Goal: Check status: Check status

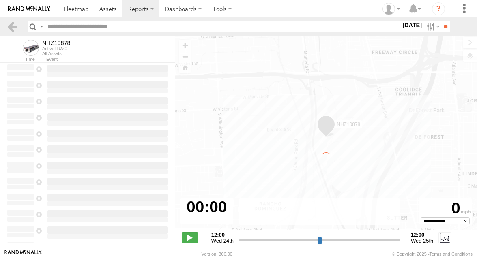
click at [74, 27] on input "text" at bounding box center [222, 27] width 356 height 12
type input "**********"
paste input "**********"
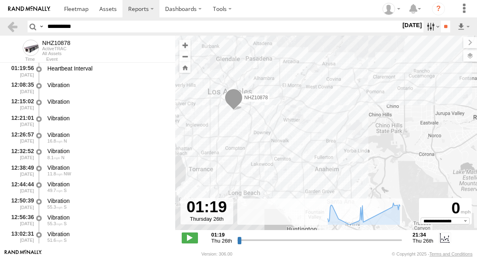
type input "**********"
click at [427, 27] on label at bounding box center [431, 27] width 17 height 12
click at [0, 0] on label at bounding box center [0, 0] width 0 height 0
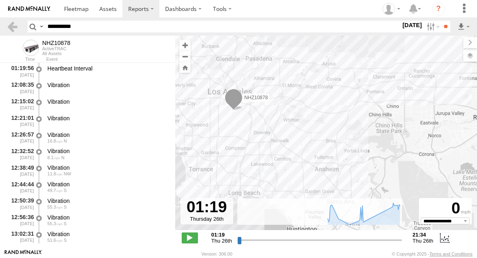
click at [0, 0] on label at bounding box center [0, 0] width 0 height 0
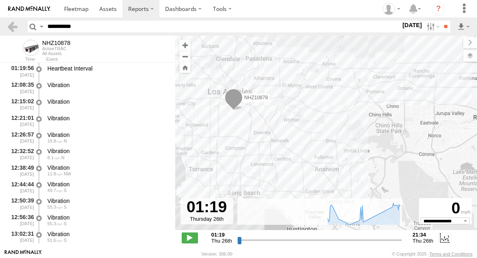
click at [0, 0] on label at bounding box center [0, 0] width 0 height 0
click at [442, 22] on input "**" at bounding box center [445, 27] width 9 height 12
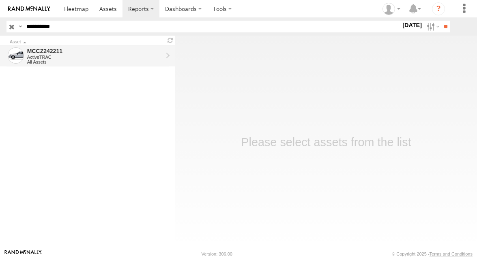
click at [77, 55] on div "ActiveTRAC" at bounding box center [94, 57] width 135 height 5
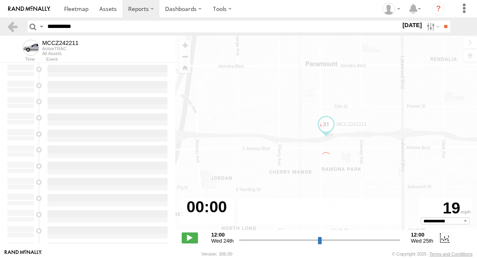
type input "**********"
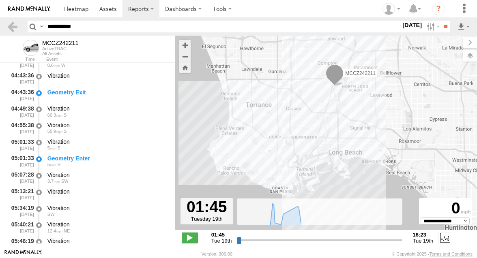
click at [110, 162] on div "Geometry Enter" at bounding box center [107, 158] width 120 height 7
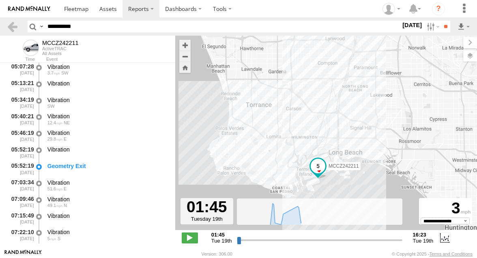
scroll to position [154, 0]
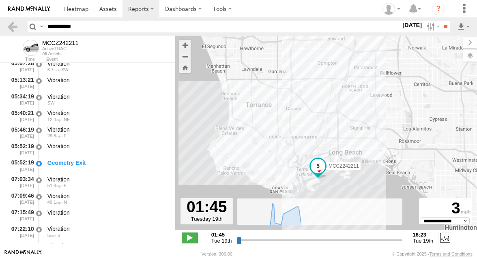
click at [110, 162] on div "Geometry Exit" at bounding box center [107, 162] width 120 height 7
click at [74, 30] on input "**********" at bounding box center [222, 27] width 356 height 12
paste input "text"
type input "**********"
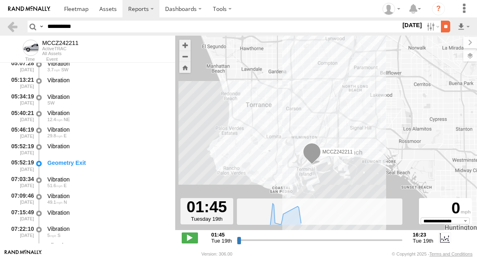
click at [443, 29] on input "**" at bounding box center [445, 27] width 9 height 12
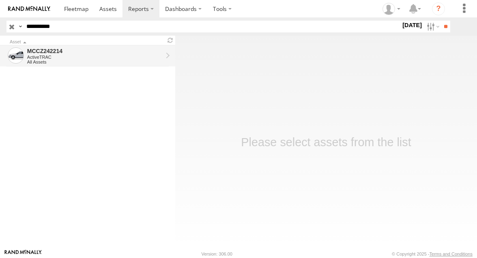
click at [108, 52] on div "MCCZ242214" at bounding box center [94, 50] width 135 height 7
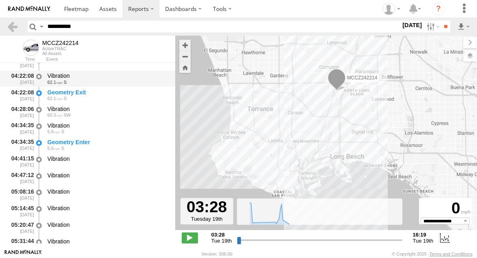
scroll to position [76, 0]
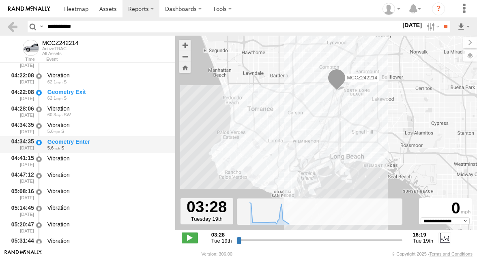
click at [100, 140] on div "Geometry Enter" at bounding box center [107, 141] width 120 height 7
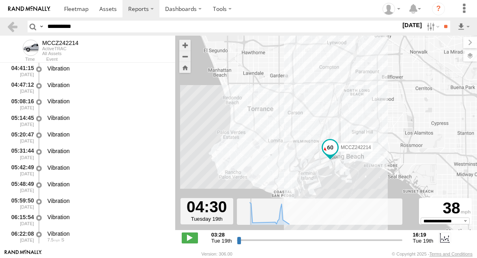
scroll to position [133, 0]
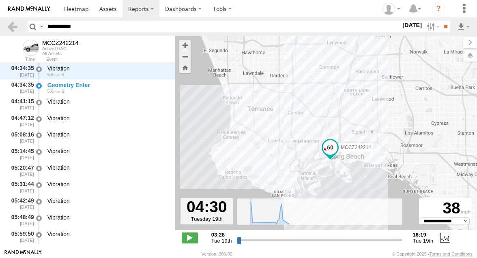
drag, startPoint x: 238, startPoint y: 241, endPoint x: 251, endPoint y: 242, distance: 12.6
click at [251, 242] on input "range" at bounding box center [319, 240] width 165 height 8
click at [187, 240] on span at bounding box center [190, 238] width 16 height 11
click at [190, 237] on span at bounding box center [190, 238] width 16 height 11
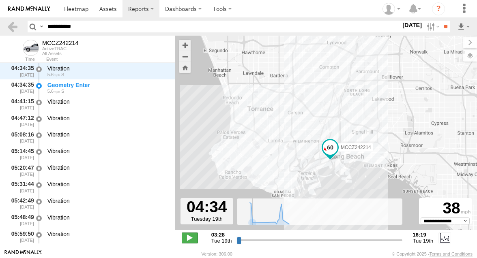
click at [190, 237] on span at bounding box center [190, 238] width 16 height 11
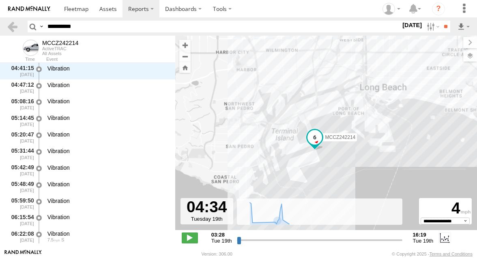
drag, startPoint x: 321, startPoint y: 185, endPoint x: 317, endPoint y: 157, distance: 28.1
click at [318, 157] on div "MCCZ242214" at bounding box center [326, 137] width 302 height 203
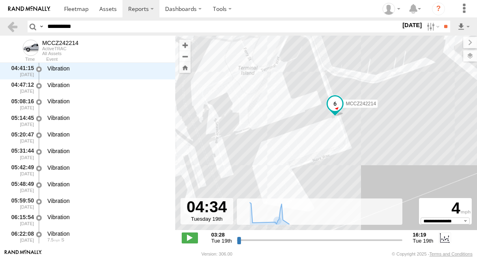
drag, startPoint x: 313, startPoint y: 158, endPoint x: 325, endPoint y: 161, distance: 13.0
click at [325, 161] on div "MCCZ242214" at bounding box center [326, 137] width 302 height 203
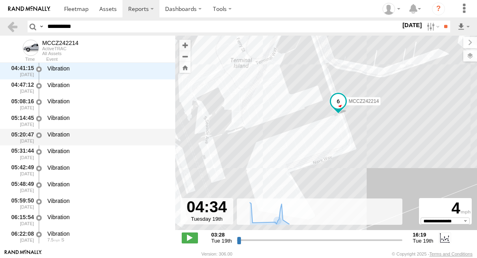
scroll to position [145, 0]
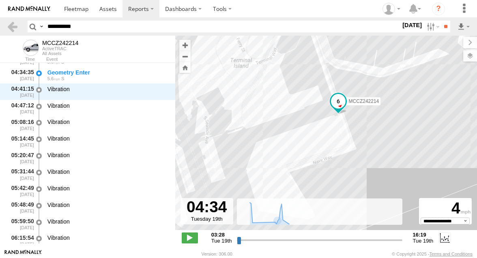
click at [311, 142] on div "MCCZ242214" at bounding box center [326, 137] width 302 height 203
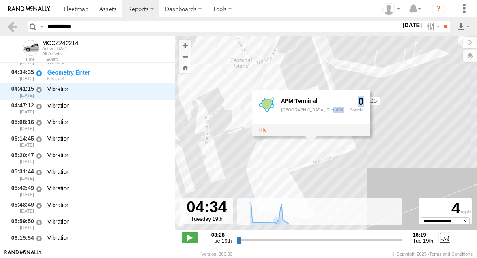
drag, startPoint x: 306, startPoint y: 143, endPoint x: 304, endPoint y: 115, distance: 28.4
click at [304, 115] on div "APM Terminal APM Terminal, Pier 400 0" at bounding box center [311, 113] width 118 height 46
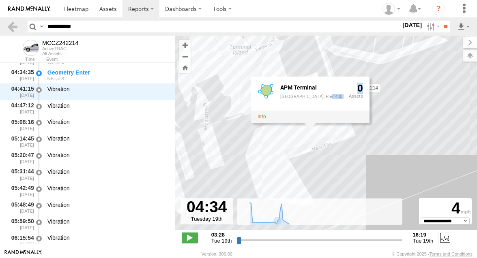
drag, startPoint x: 306, startPoint y: 149, endPoint x: 305, endPoint y: 130, distance: 18.3
click at [305, 130] on div "MCCZ242214 APM Terminal APM Terminal, Pier 400 0" at bounding box center [326, 137] width 302 height 203
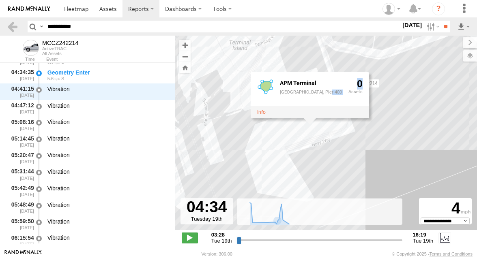
click at [370, 155] on div "MCCZ242214 APM Terminal APM Terminal, Pier 400 0" at bounding box center [326, 137] width 302 height 203
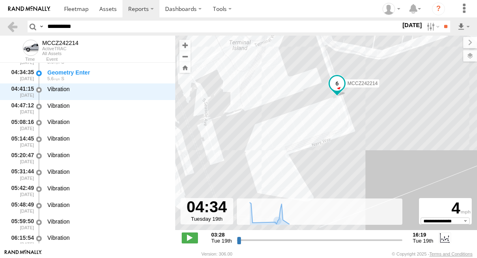
click at [302, 133] on div "MCCZ242214" at bounding box center [326, 137] width 302 height 203
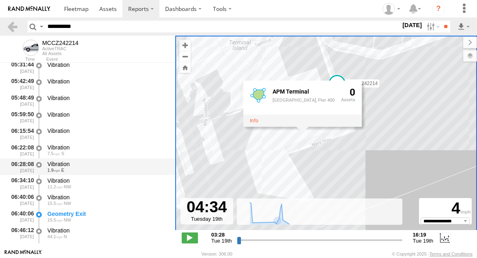
scroll to position [253, 0]
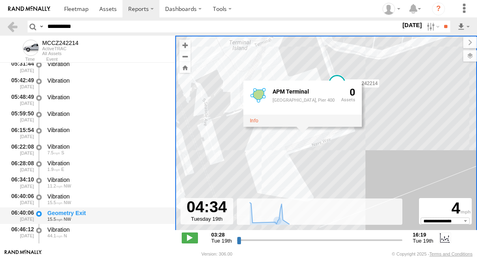
click at [109, 212] on div "Geometry Exit" at bounding box center [107, 213] width 120 height 7
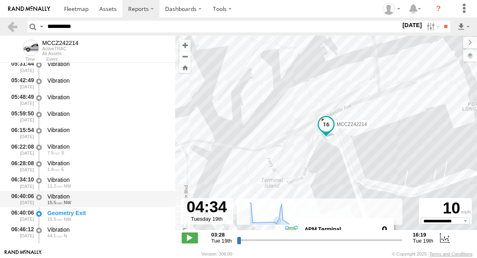
click at [113, 200] on div "Vibration" at bounding box center [107, 196] width 120 height 7
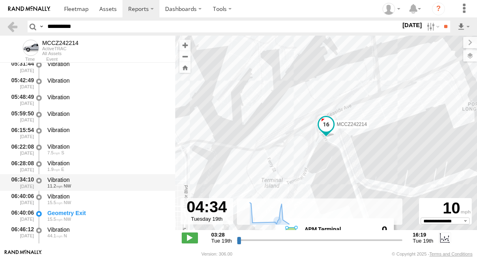
click at [115, 181] on div "Vibration" at bounding box center [107, 179] width 120 height 7
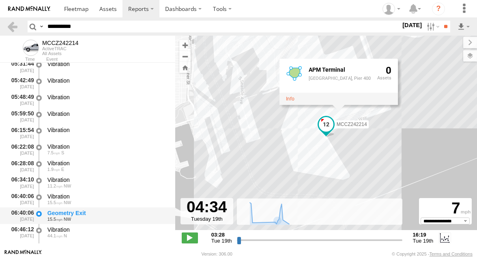
click at [109, 210] on div "Geometry Exit 15.5 NW" at bounding box center [107, 215] width 122 height 15
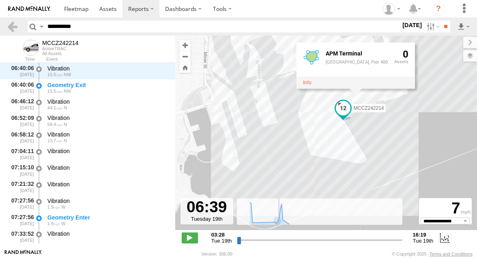
drag, startPoint x: 251, startPoint y: 239, endPoint x: 278, endPoint y: 238, distance: 26.7
click at [278, 238] on input "range" at bounding box center [319, 240] width 165 height 8
click at [192, 237] on span at bounding box center [190, 238] width 16 height 11
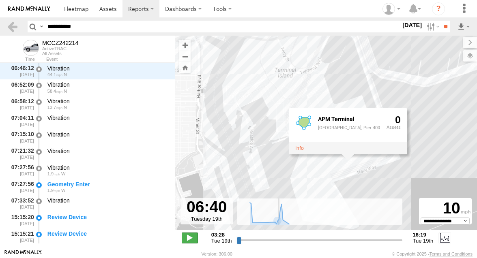
click at [192, 237] on span at bounding box center [190, 238] width 16 height 11
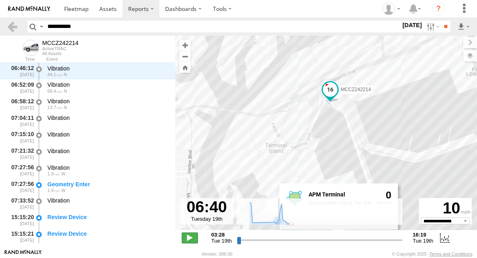
scroll to position [414, 0]
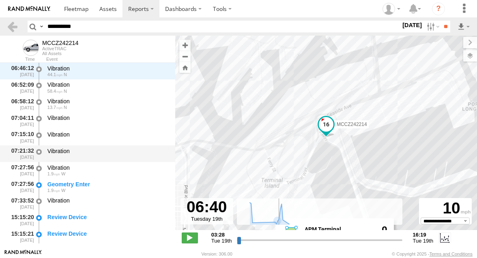
click at [96, 159] on div "Vibration" at bounding box center [107, 153] width 122 height 15
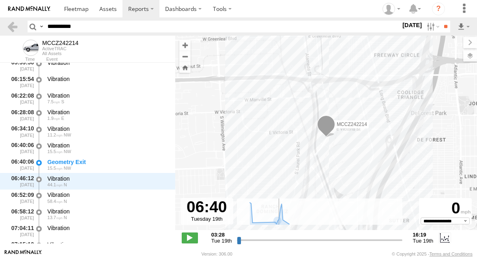
scroll to position [304, 0]
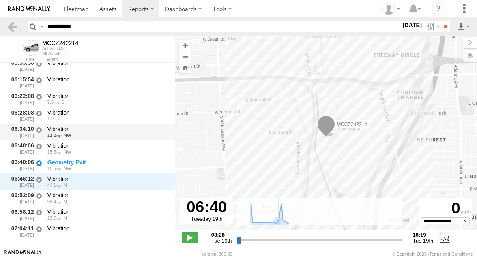
click at [121, 128] on div "Vibration" at bounding box center [107, 129] width 120 height 7
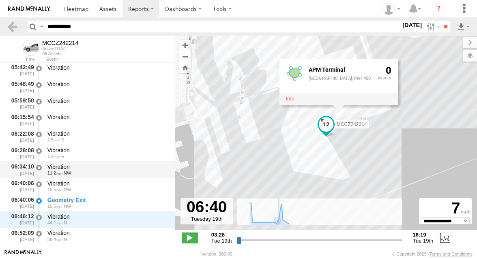
scroll to position [266, 0]
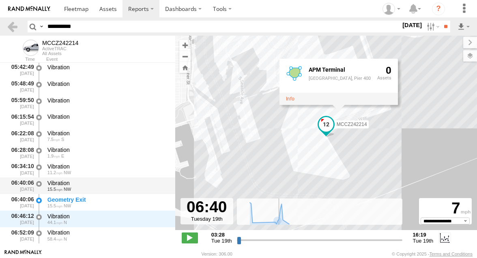
click at [125, 188] on div "15.5 NW" at bounding box center [107, 189] width 120 height 5
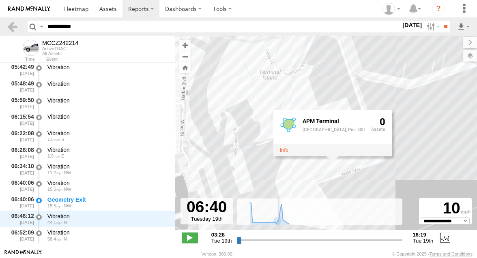
drag, startPoint x: 222, startPoint y: 157, endPoint x: 221, endPoint y: 47, distance: 109.4
click at [221, 47] on div "MCCZ242214 APM Terminal APM Terminal, Pier 400 0" at bounding box center [326, 137] width 302 height 203
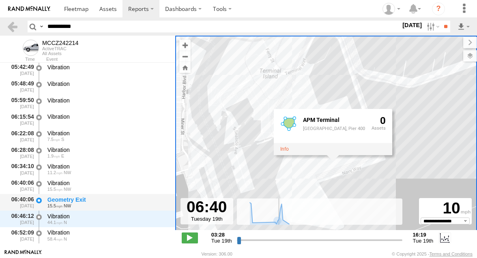
scroll to position [305, 0]
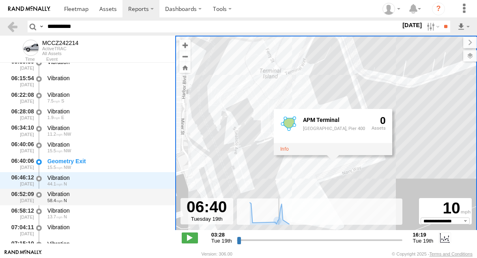
click at [91, 201] on div "58.4 N" at bounding box center [107, 200] width 120 height 5
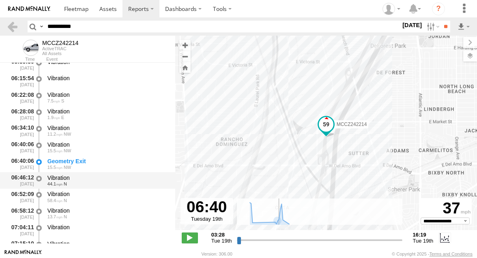
click at [98, 186] on div "44.1 N" at bounding box center [107, 184] width 120 height 5
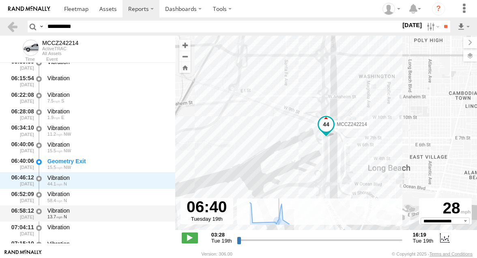
click at [94, 219] on div "13.7 N" at bounding box center [107, 216] width 120 height 5
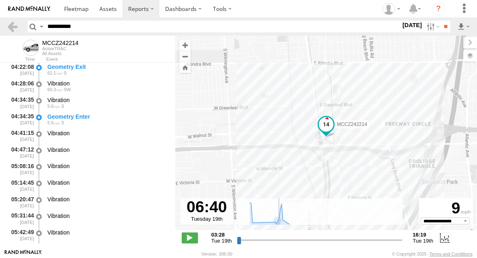
scroll to position [81, 0]
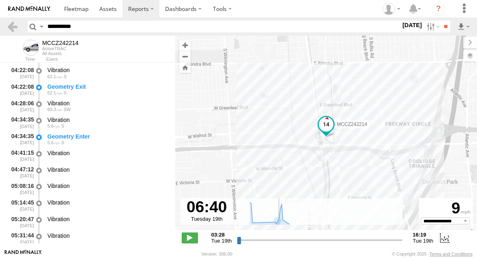
click at [105, 117] on div "Vibration" at bounding box center [107, 119] width 120 height 7
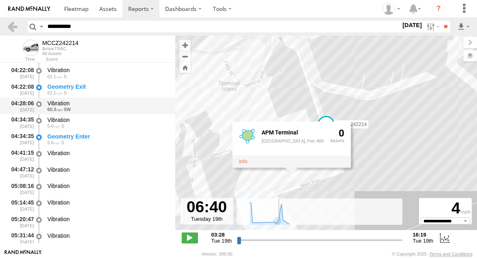
click at [107, 107] on div "60.3 SW" at bounding box center [107, 109] width 120 height 5
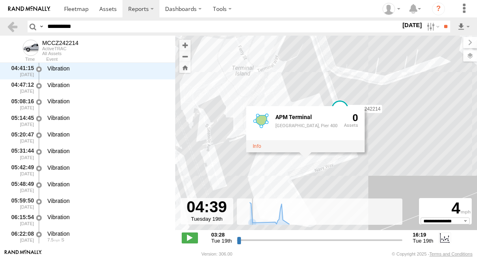
scroll to position [133, 0]
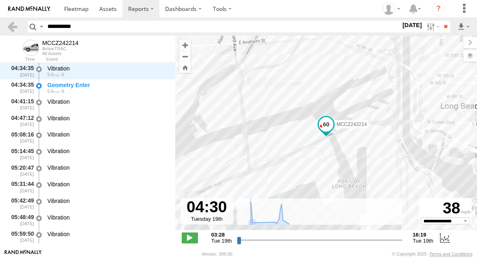
drag, startPoint x: 280, startPoint y: 239, endPoint x: 251, endPoint y: 240, distance: 28.8
click at [251, 240] on input "range" at bounding box center [319, 240] width 165 height 8
click at [192, 238] on span at bounding box center [190, 238] width 16 height 11
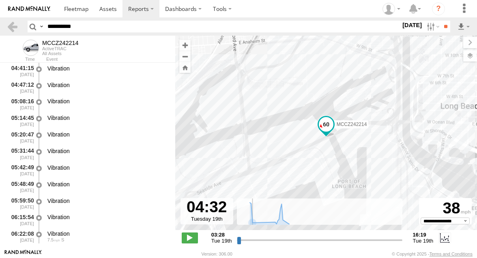
scroll to position [166, 0]
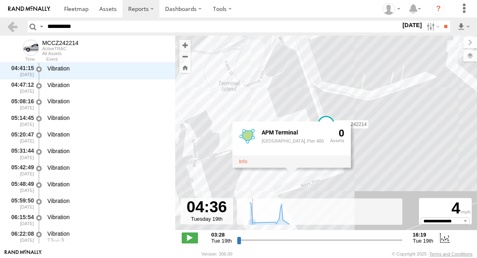
type input "**********"
click at [252, 239] on input "range" at bounding box center [319, 240] width 165 height 8
click at [51, 28] on input "**********" at bounding box center [222, 27] width 356 height 12
paste input "text"
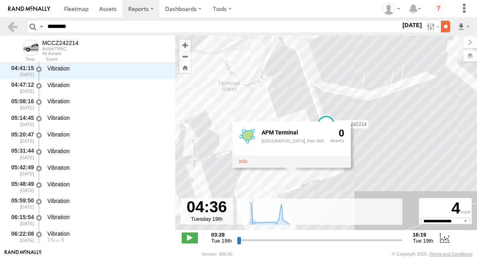
type input "********"
click at [448, 26] on input "**" at bounding box center [445, 27] width 9 height 12
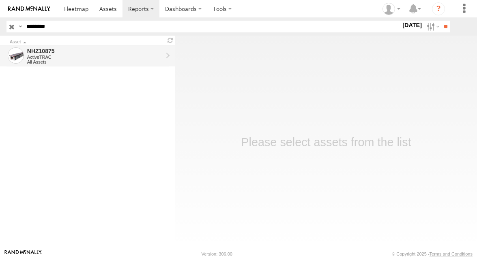
click at [105, 51] on div "NHZ10875" at bounding box center [94, 50] width 135 height 7
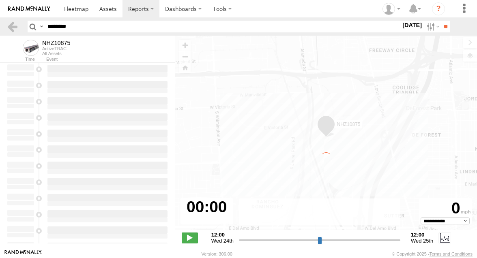
type input "**********"
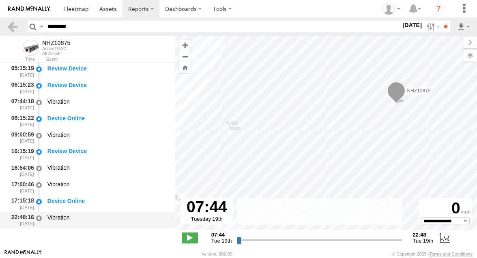
click at [84, 220] on div "Vibration" at bounding box center [107, 217] width 120 height 7
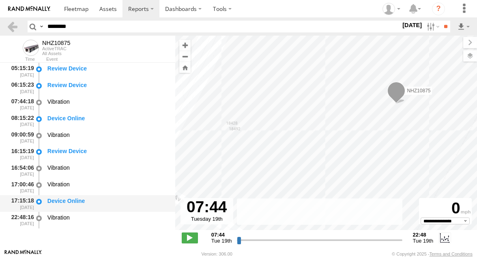
click at [86, 203] on div "Device Online" at bounding box center [107, 200] width 120 height 7
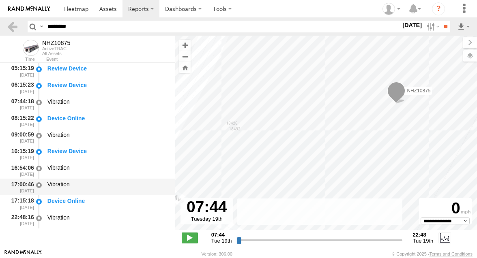
click at [86, 184] on div "Vibration" at bounding box center [107, 184] width 120 height 7
